Goal: Navigation & Orientation: Find specific page/section

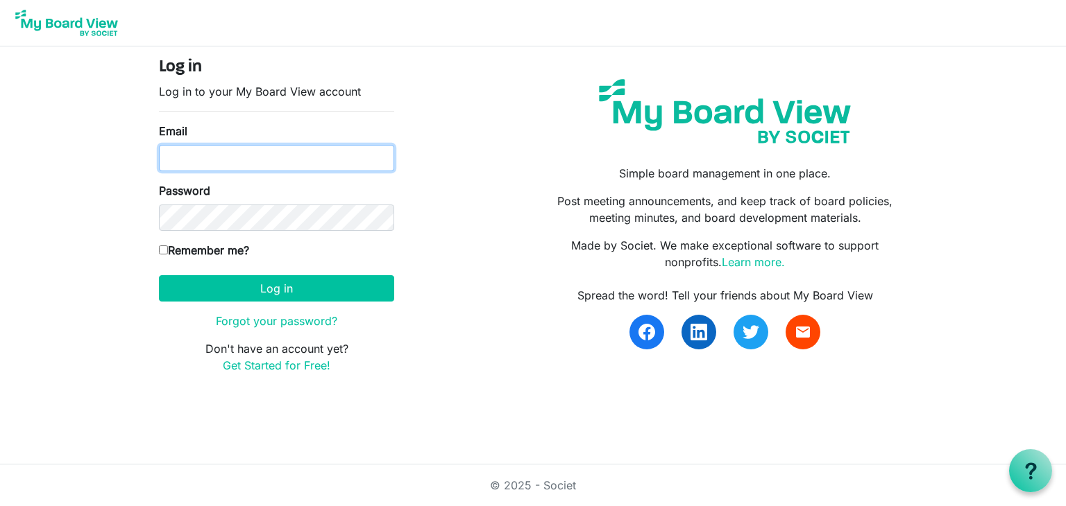
click at [216, 157] on input "Email" at bounding box center [276, 158] width 235 height 26
type input "lm224@icloud.com"
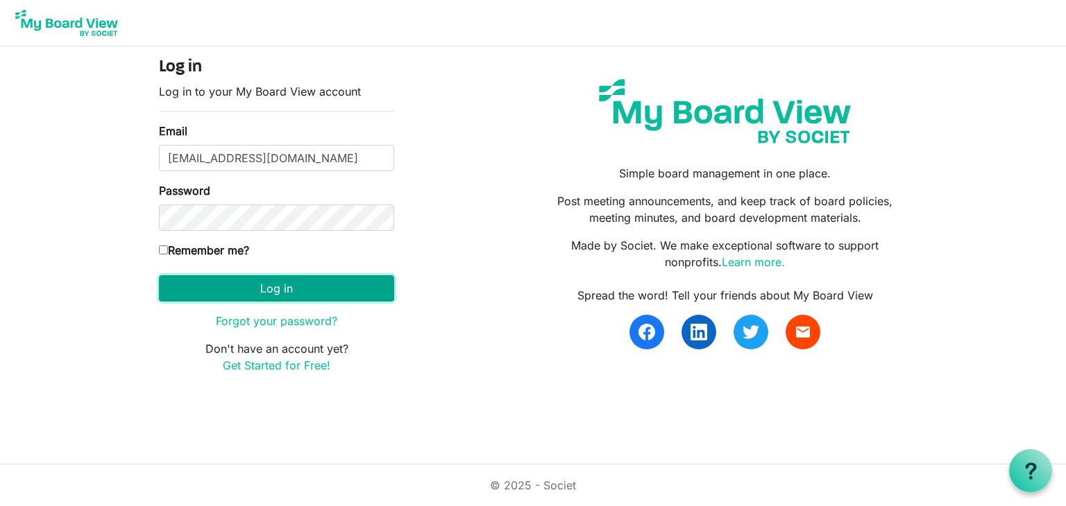
click at [255, 284] on button "Log in" at bounding box center [276, 288] width 235 height 26
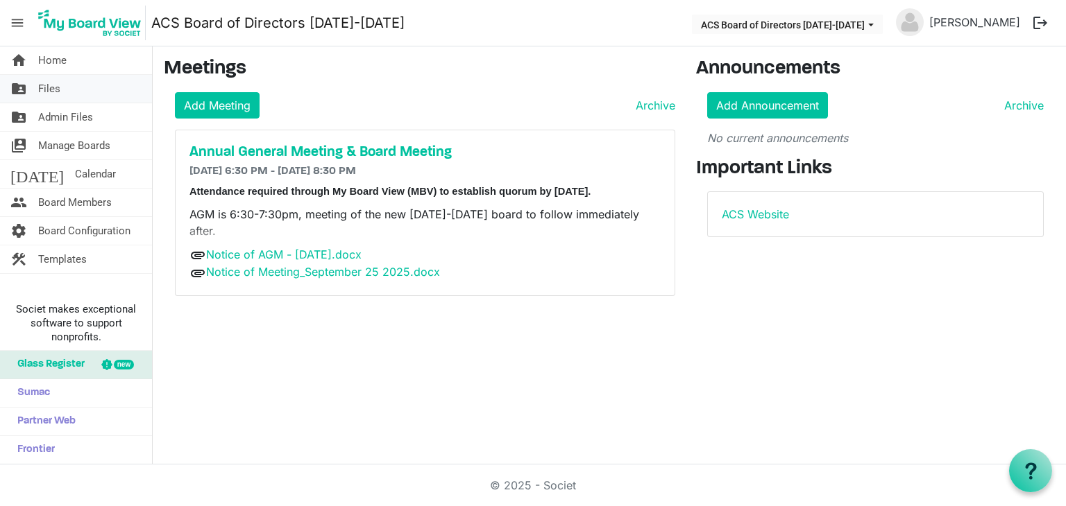
click at [53, 90] on span "Files" at bounding box center [49, 89] width 22 height 28
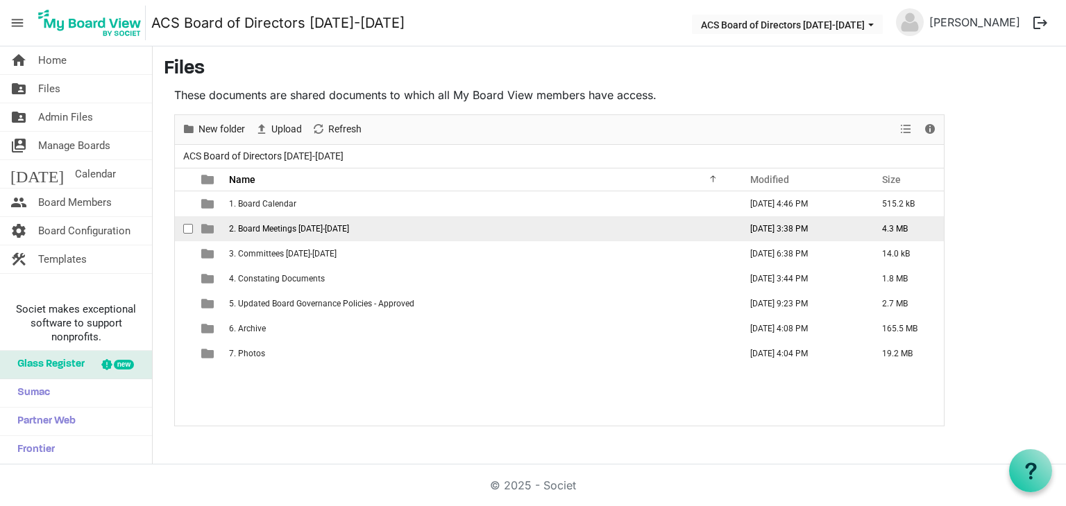
click at [289, 228] on span "2. Board Meetings 2025-2026" at bounding box center [289, 229] width 120 height 10
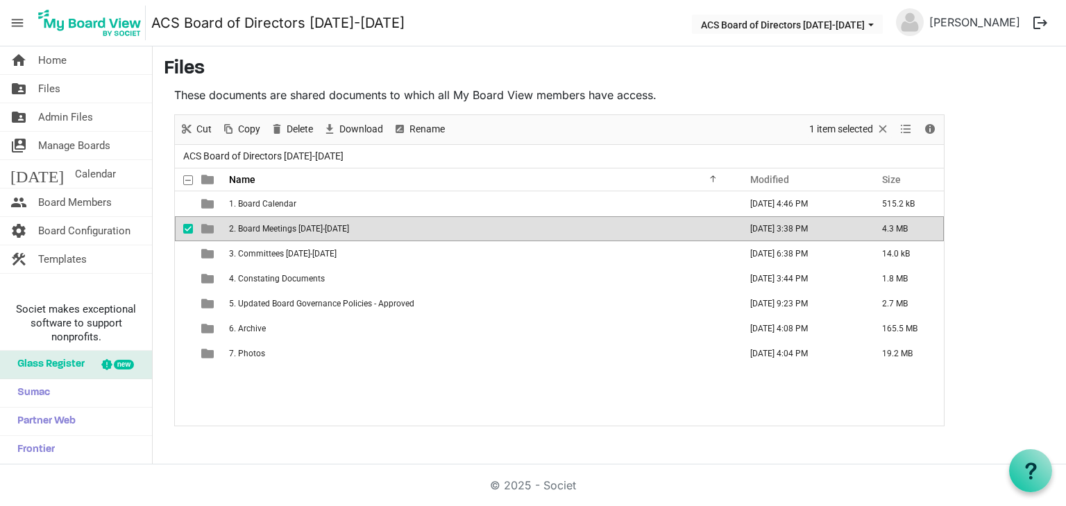
click at [289, 228] on span "2. Board Meetings 2025-2026" at bounding box center [289, 229] width 120 height 10
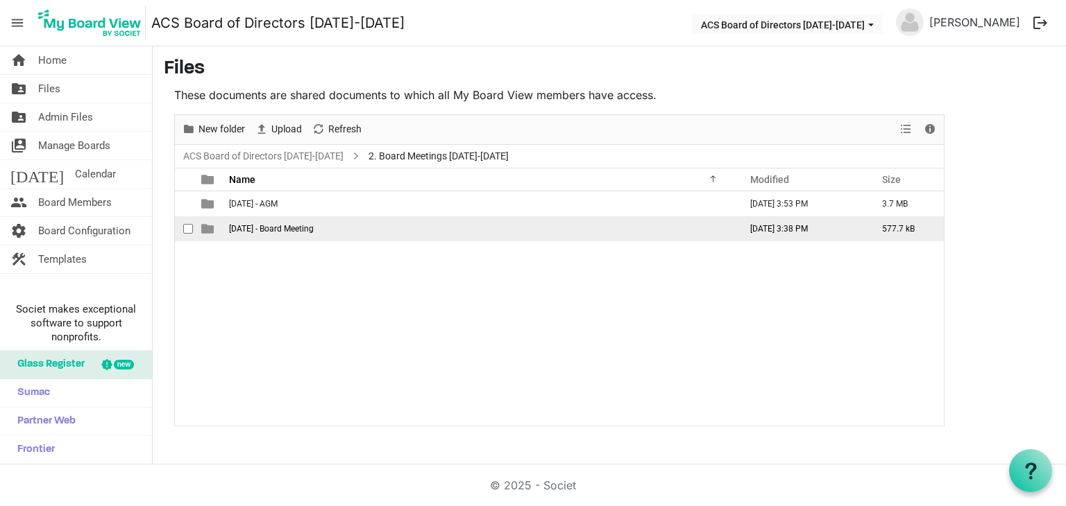
click at [289, 228] on span "September 25 2025 - Board Meeting" at bounding box center [271, 229] width 85 height 10
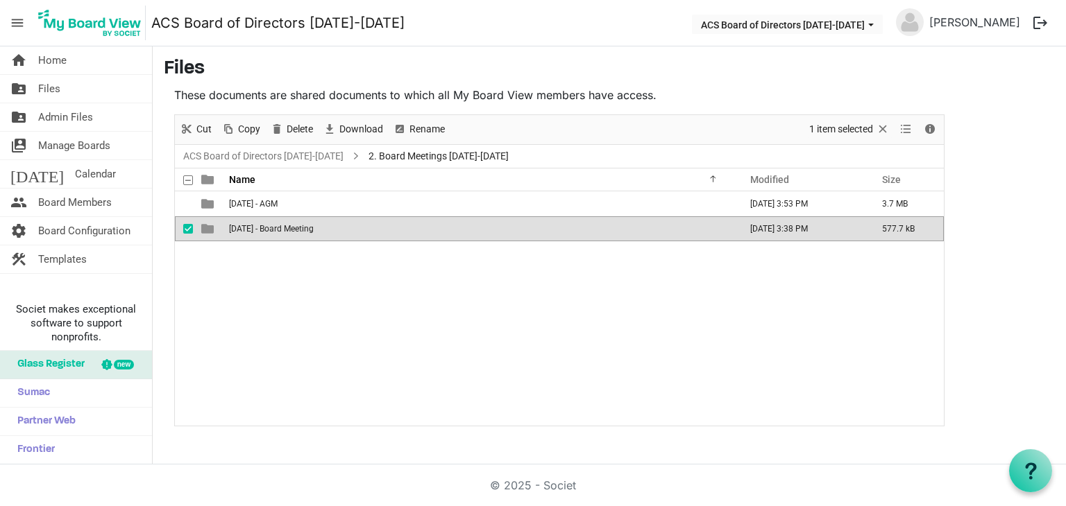
click at [289, 228] on span "September 25 2025 - Board Meeting" at bounding box center [271, 229] width 85 height 10
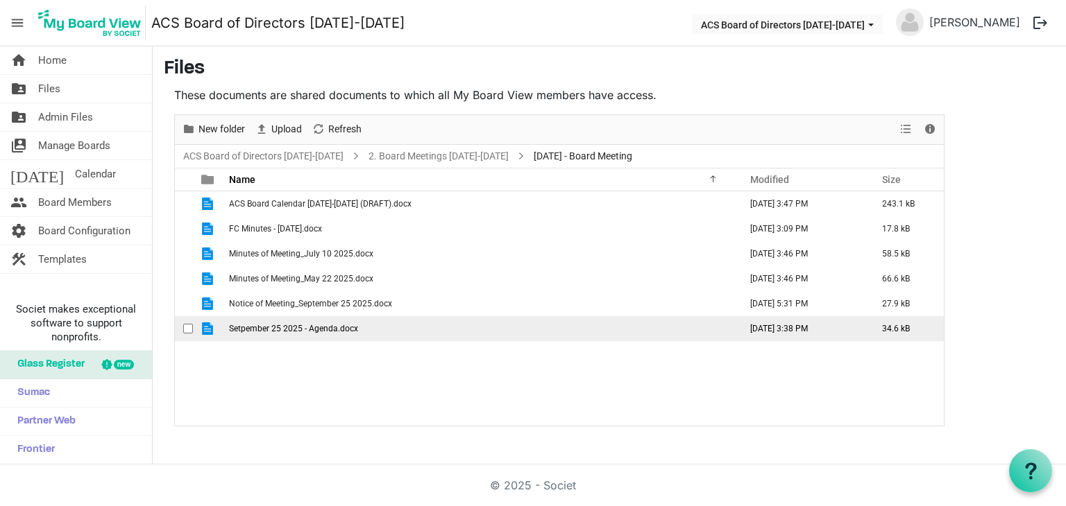
click at [335, 324] on span "Setpember 25 2025 - Agenda.docx" at bounding box center [293, 329] width 129 height 10
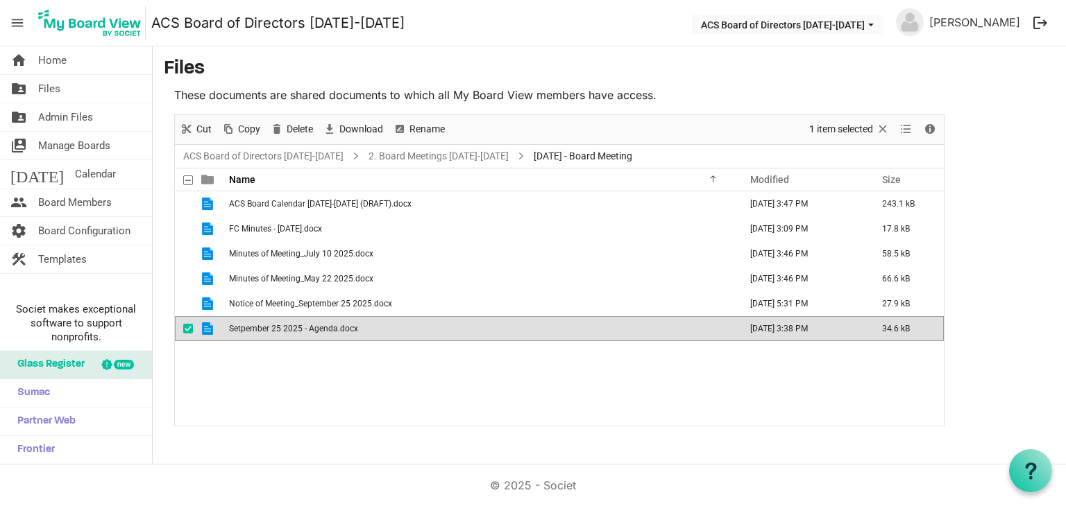
click at [335, 324] on span "Setpember 25 2025 - Agenda.docx" at bounding box center [293, 329] width 129 height 10
click at [299, 328] on span "Setpember 25 2025 - Agenda.docx" at bounding box center [293, 329] width 129 height 10
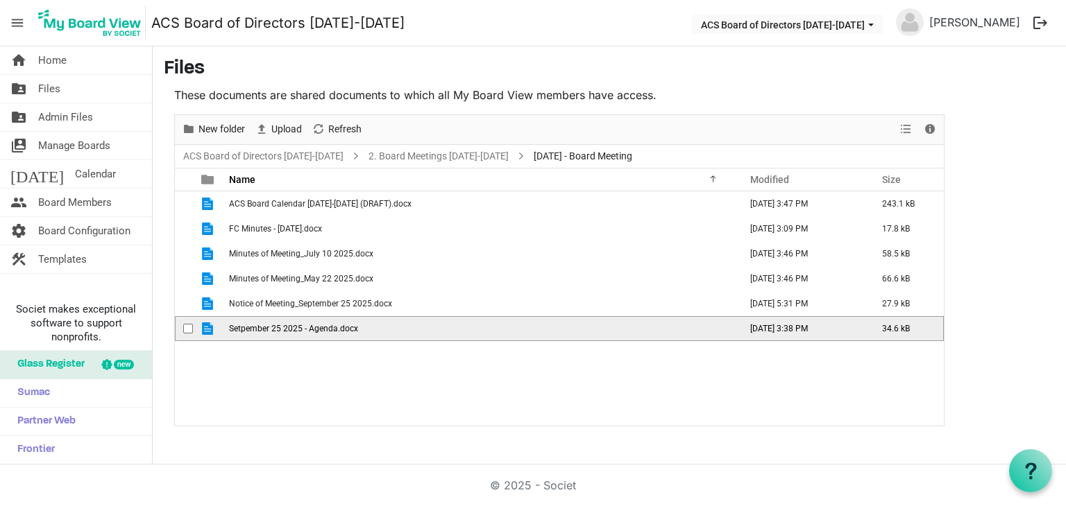
click at [299, 328] on span "Setpember 25 2025 - Agenda.docx" at bounding box center [293, 329] width 129 height 10
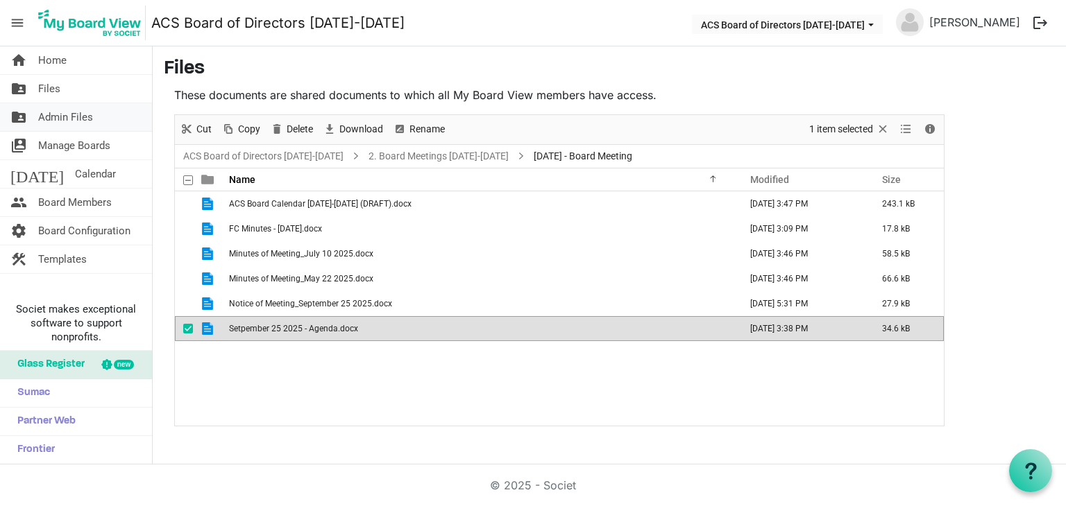
click at [62, 111] on span "Admin Files" at bounding box center [65, 117] width 55 height 28
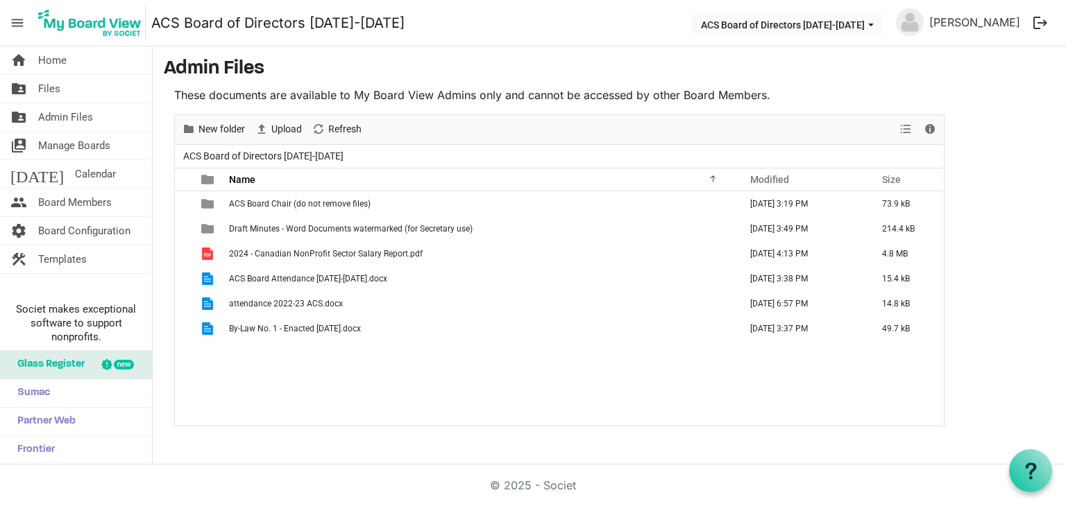
click at [44, 85] on span "Files" at bounding box center [49, 89] width 22 height 28
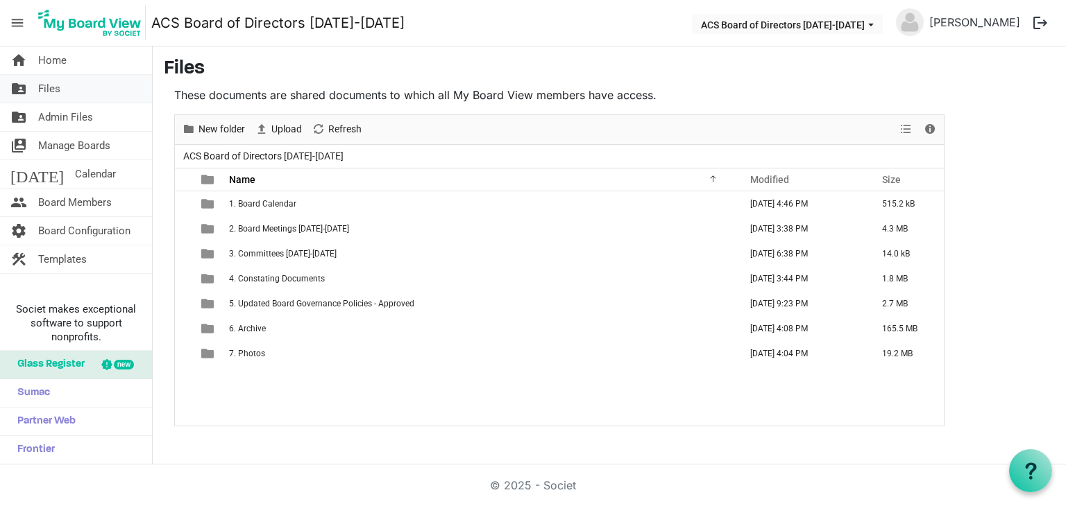
click at [46, 90] on span "Files" at bounding box center [49, 89] width 22 height 28
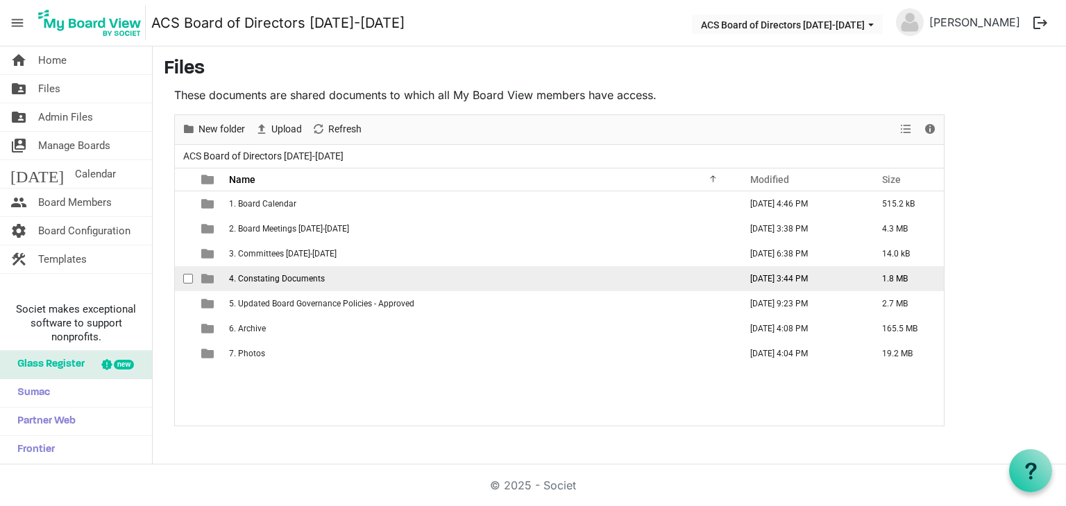
click at [259, 271] on td "4. Constating Documents" at bounding box center [480, 278] width 511 height 25
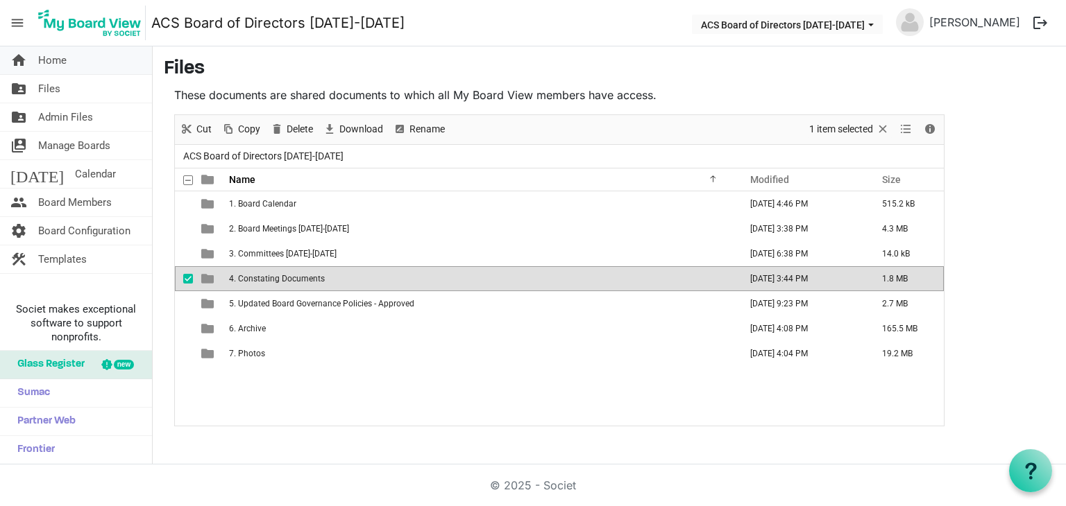
click at [56, 56] on span "Home" at bounding box center [52, 60] width 28 height 28
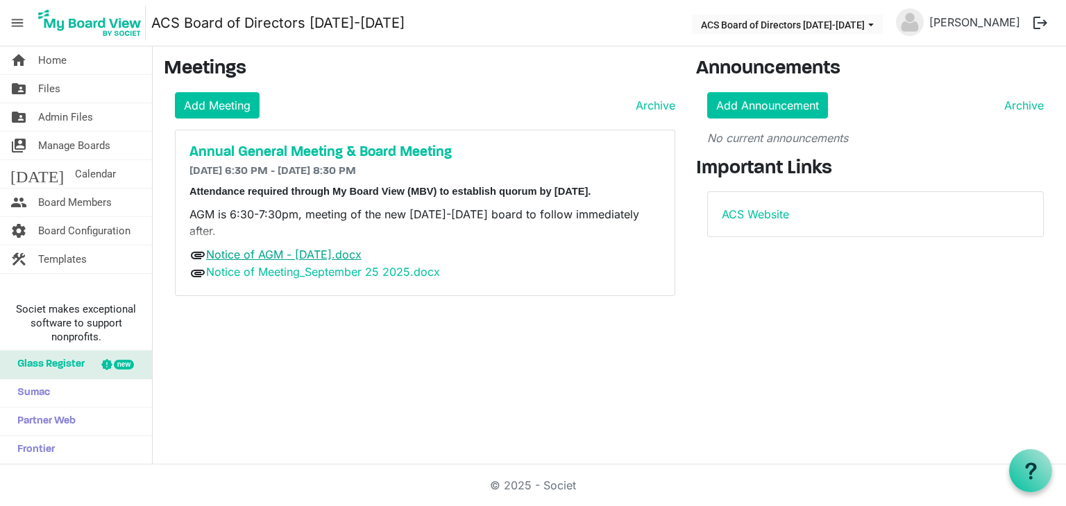
click at [300, 248] on link "Notice of AGM - September 25 2025.docx" at bounding box center [283, 255] width 155 height 14
click at [57, 84] on span "Files" at bounding box center [49, 89] width 22 height 28
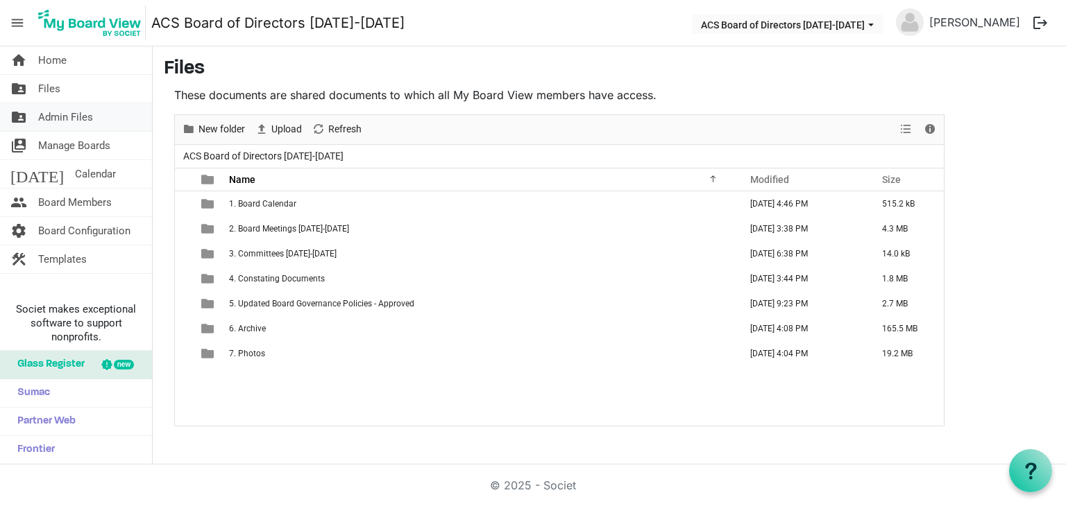
click at [65, 114] on span "Admin Files" at bounding box center [65, 117] width 55 height 28
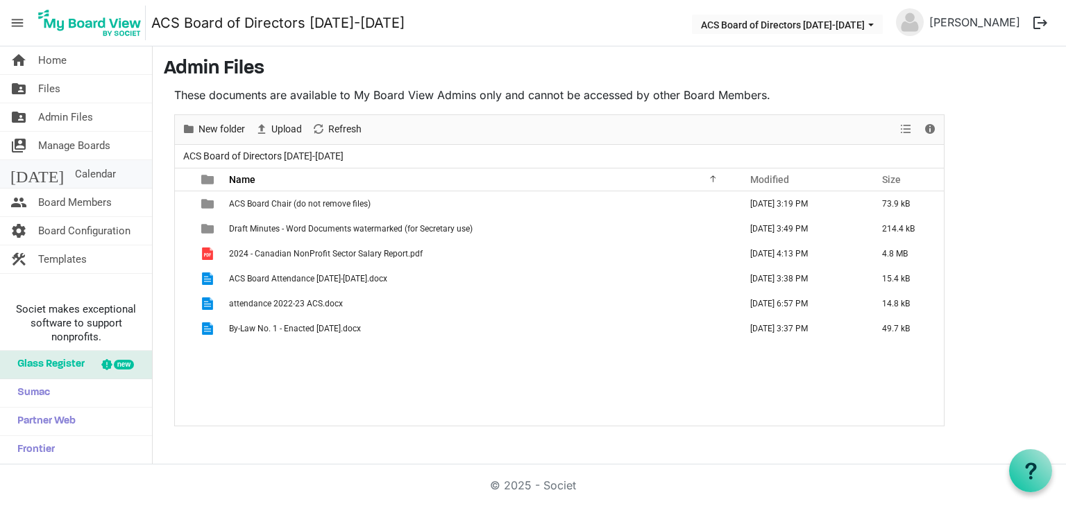
click at [75, 169] on span "Calendar" at bounding box center [95, 174] width 41 height 28
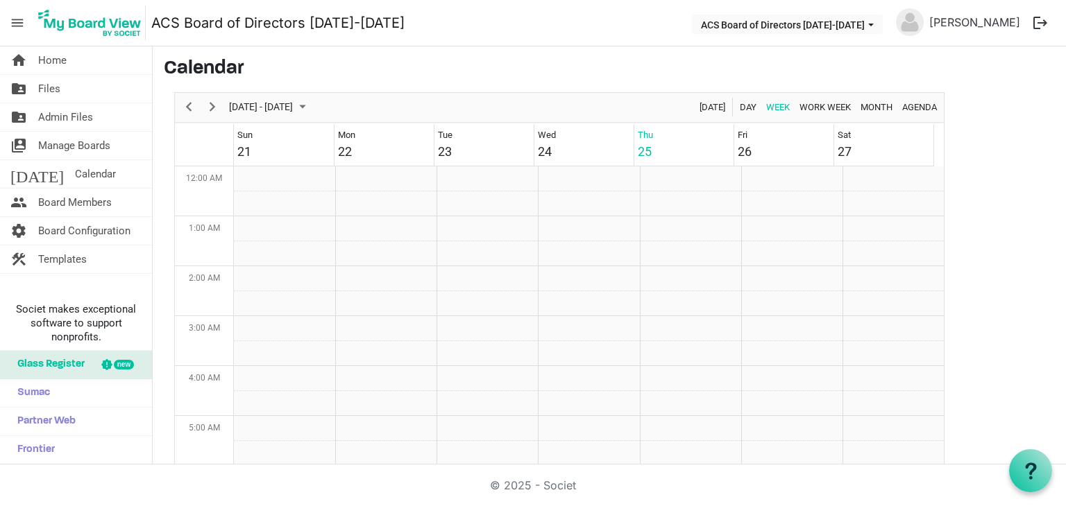
scroll to position [450, 0]
click at [78, 144] on span "Manage Boards" at bounding box center [74, 146] width 72 height 28
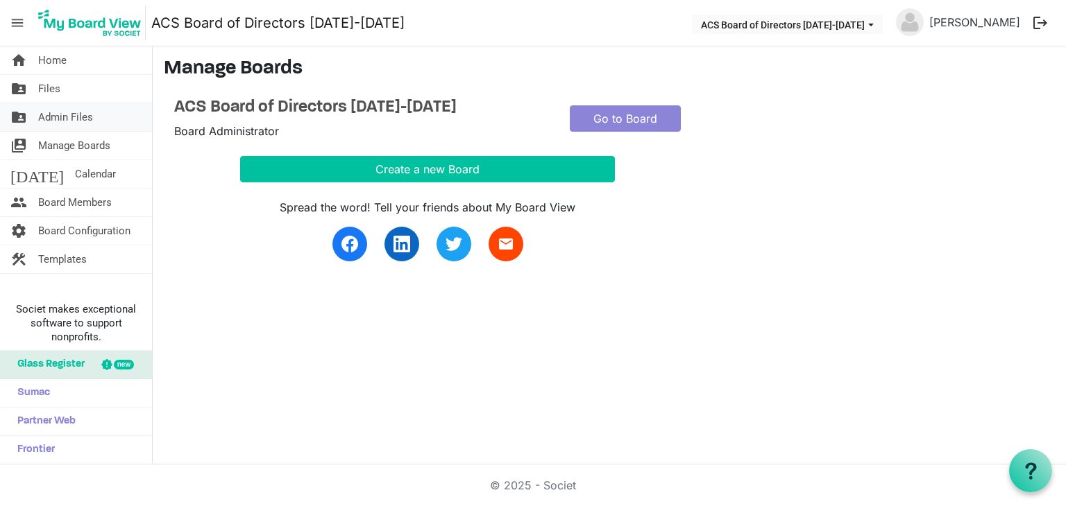
click at [67, 111] on span "Admin Files" at bounding box center [65, 117] width 55 height 28
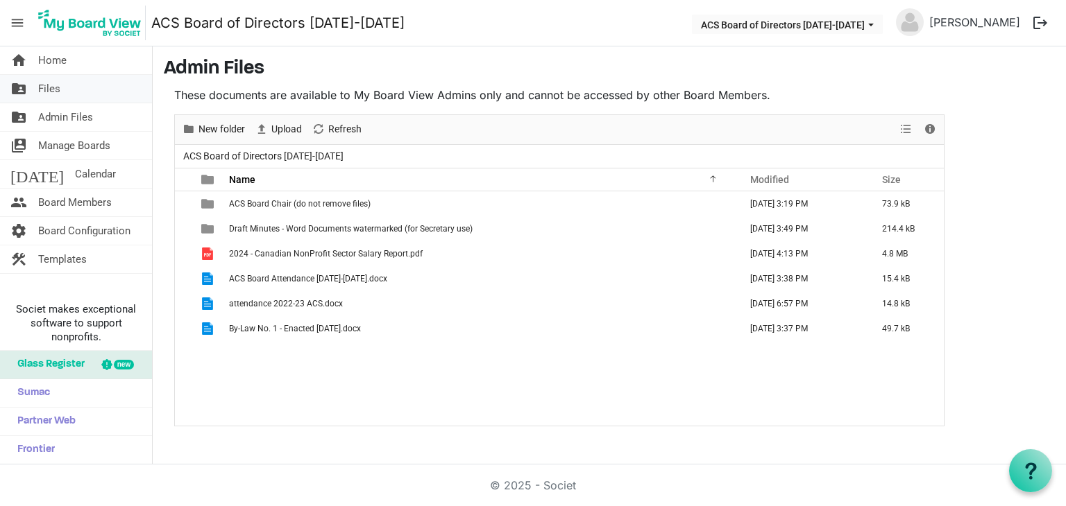
click at [56, 80] on span "Files" at bounding box center [49, 89] width 22 height 28
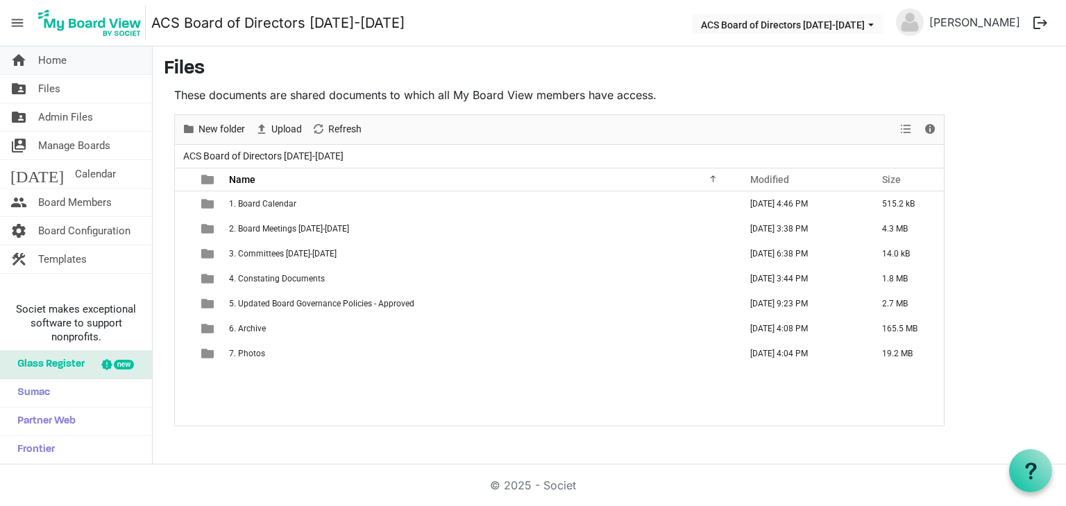
click at [58, 56] on span "Home" at bounding box center [52, 60] width 28 height 28
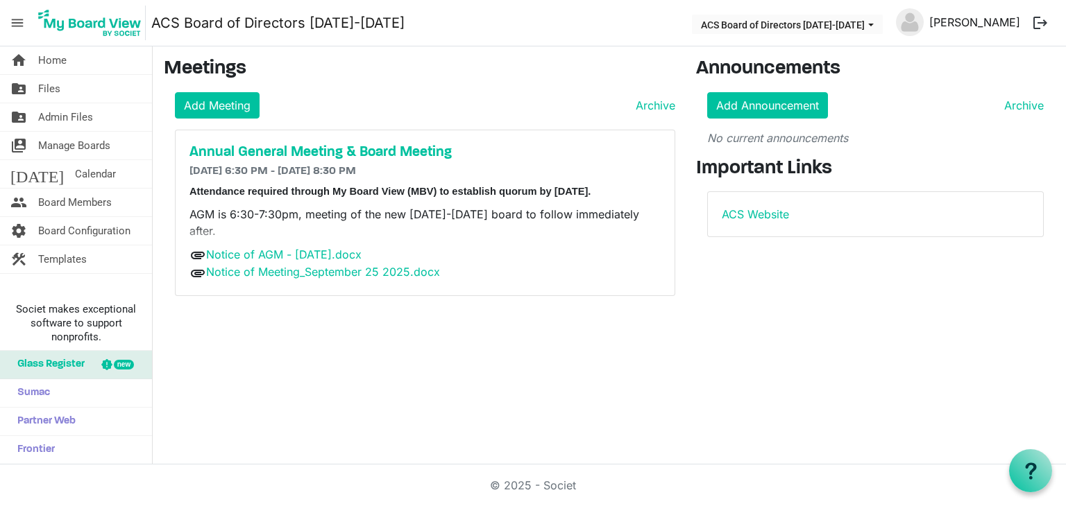
click at [986, 17] on link "[PERSON_NAME]" at bounding box center [974, 22] width 102 height 28
